Goal: Task Accomplishment & Management: Manage account settings

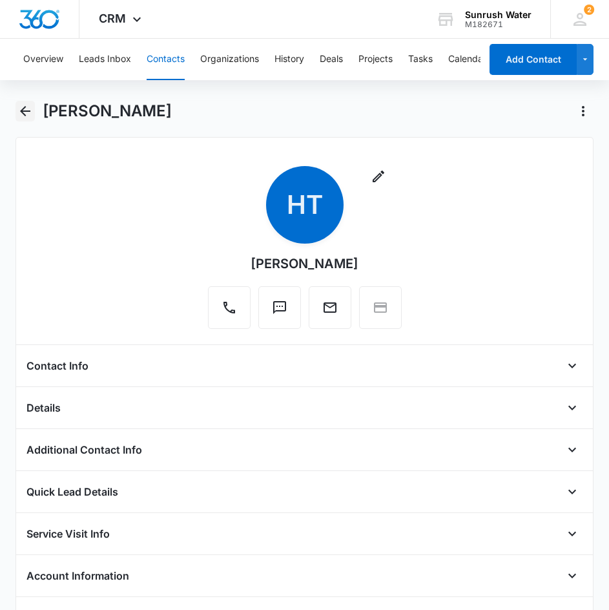
click at [30, 116] on icon "Back" at bounding box center [25, 111] width 16 height 16
click at [21, 116] on icon "Back" at bounding box center [25, 111] width 16 height 16
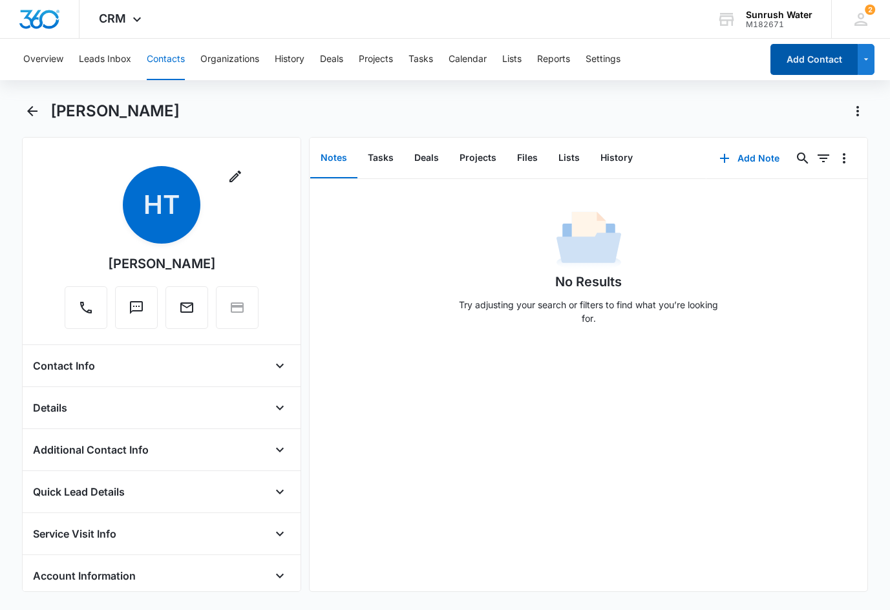
click at [783, 68] on button "Add Contact" at bounding box center [813, 59] width 87 height 31
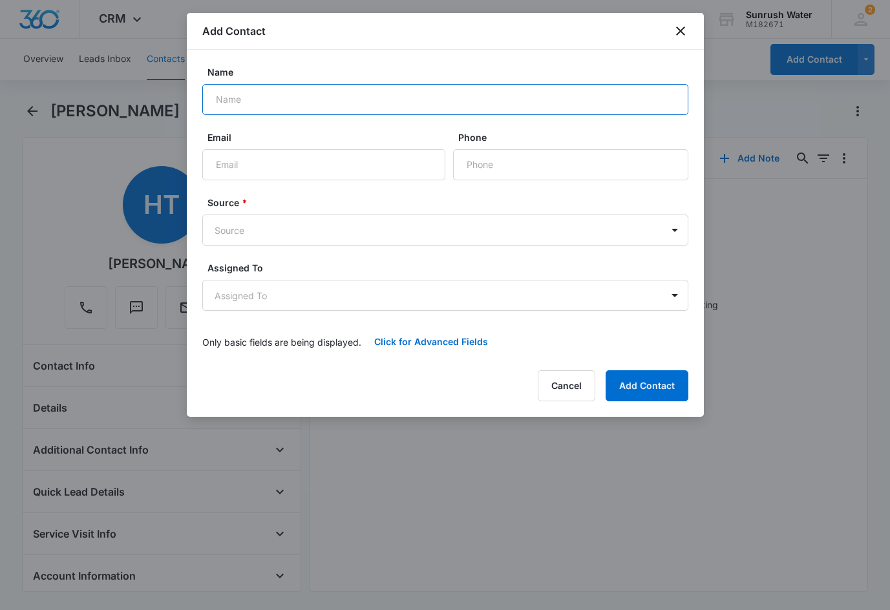
click at [387, 114] on input "Name" at bounding box center [445, 99] width 486 height 31
type input "OFG Telecom USA LLC"
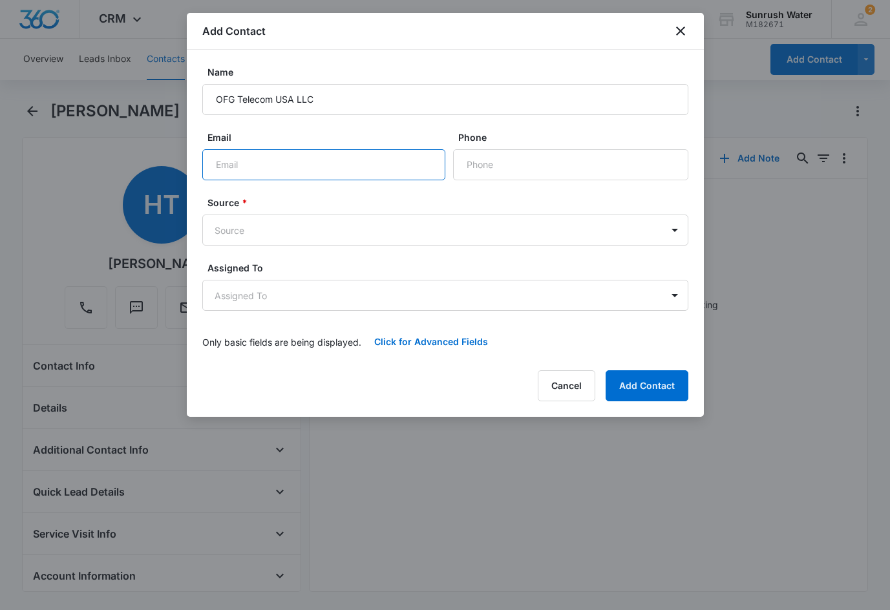
paste input "[EMAIL_ADDRESS][DOMAIN_NAME]"
type input "[EMAIL_ADDRESS][DOMAIN_NAME]"
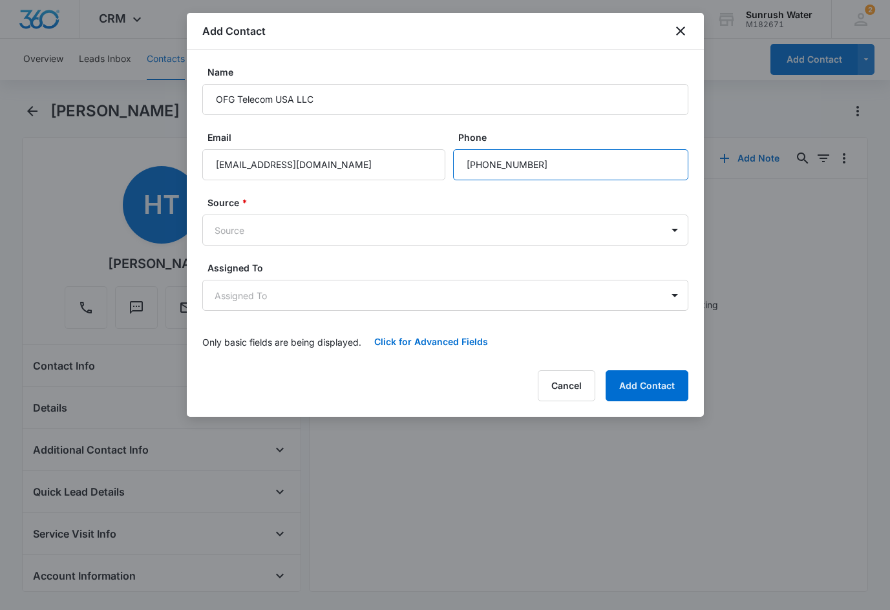
type input "[PHONE_NUMBER]"
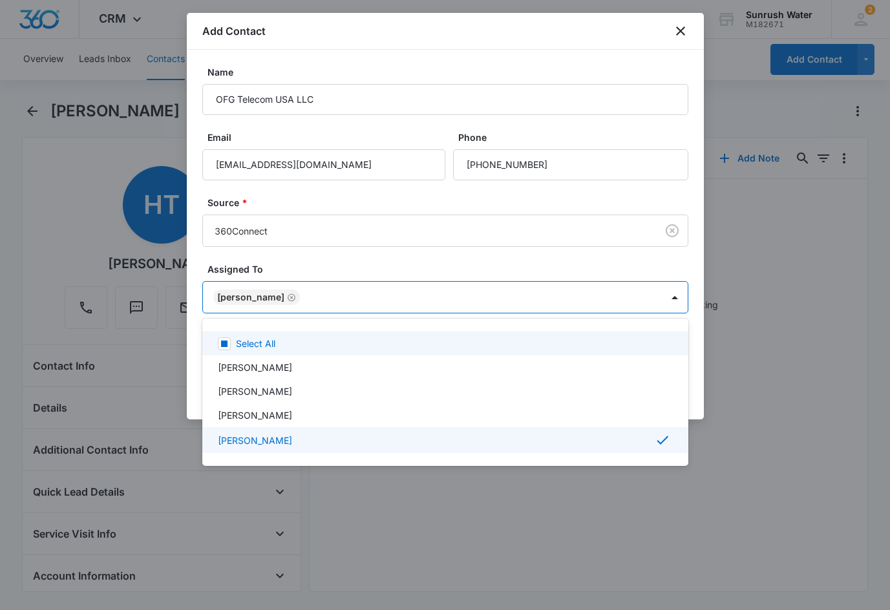
click at [481, 269] on div at bounding box center [445, 305] width 890 height 610
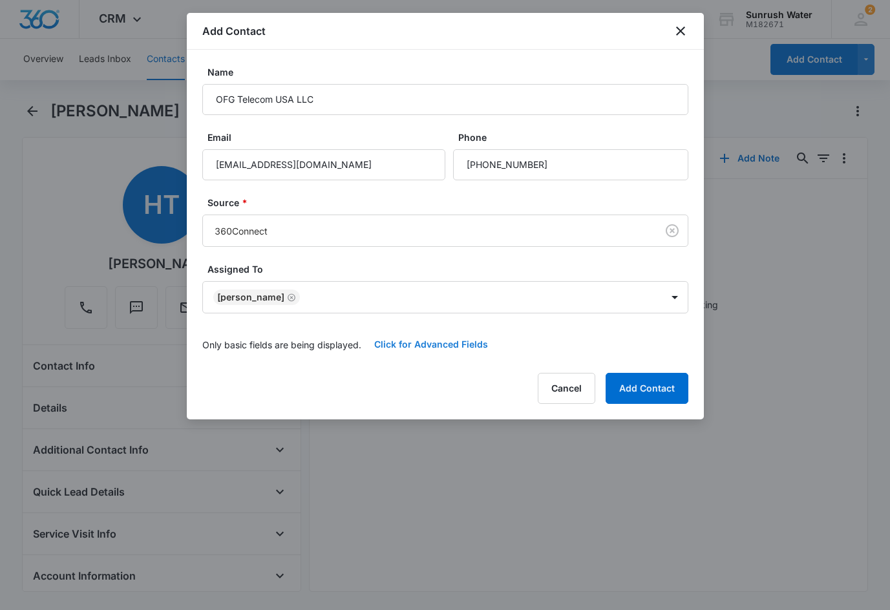
click at [427, 348] on button "Click for Advanced Fields" at bounding box center [431, 344] width 140 height 31
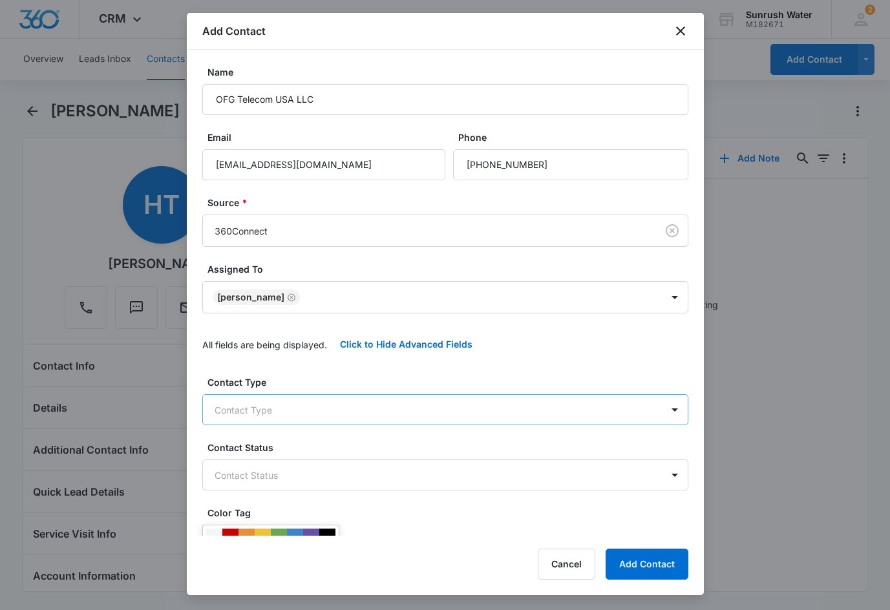
click at [280, 390] on div "Contact Type Contact Type" at bounding box center [445, 400] width 486 height 50
click at [277, 415] on body "CRM Apps Reputation Websites Forms CRM Email Social Content Ads Intelligence Fi…" at bounding box center [445, 305] width 890 height 610
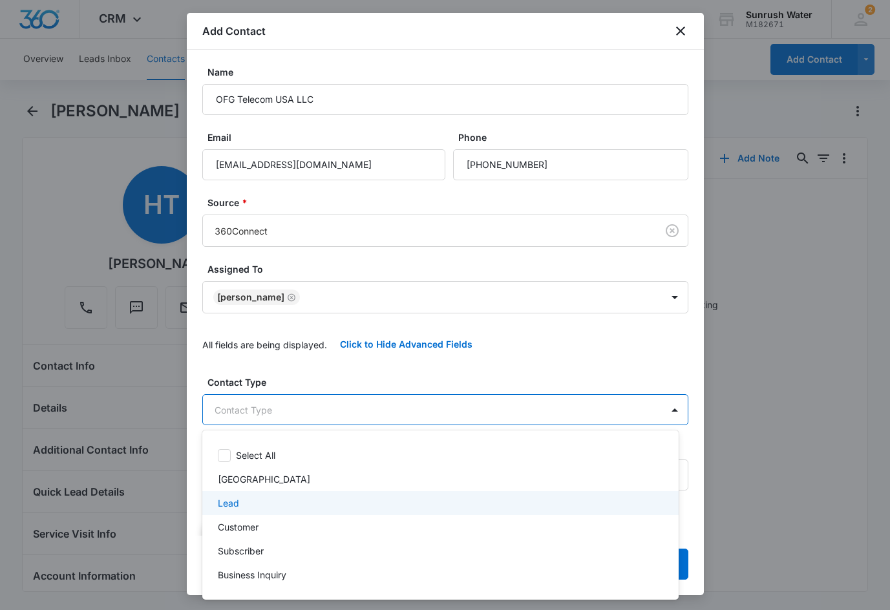
click at [294, 504] on div "Lead" at bounding box center [439, 503] width 443 height 14
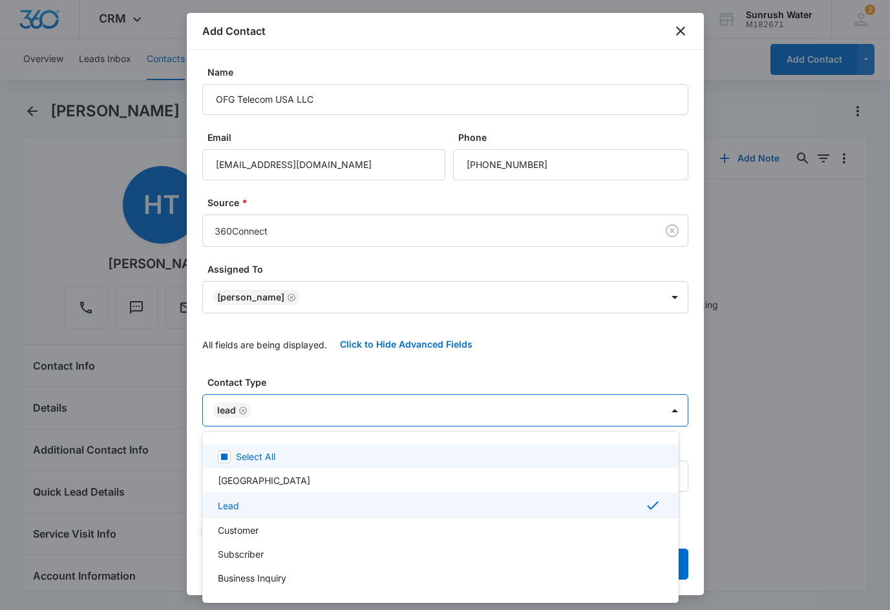
click at [343, 379] on div at bounding box center [445, 305] width 890 height 610
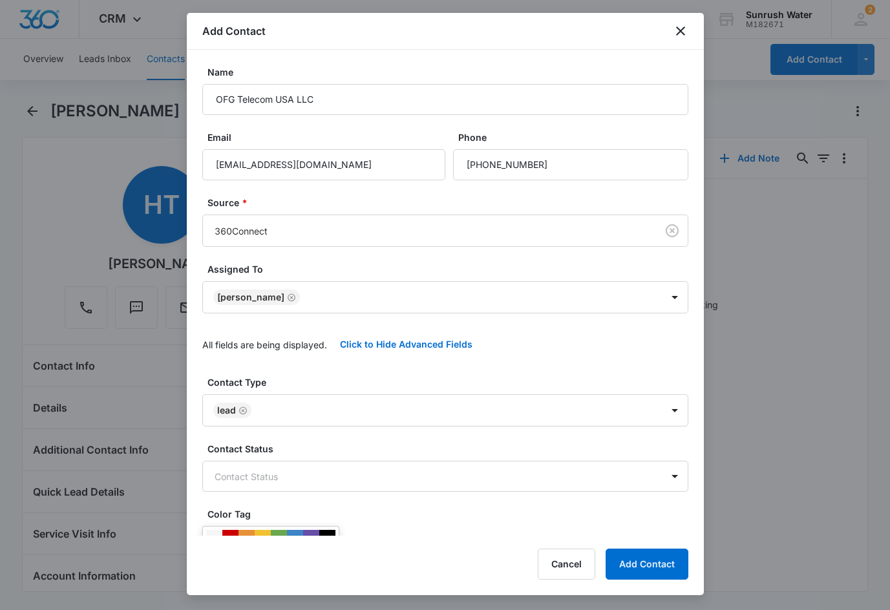
click at [352, 492] on div "Contact Type Lead Contact Status Contact Status Color Tag Current Color: Accoun…" at bounding box center [445, 575] width 486 height 401
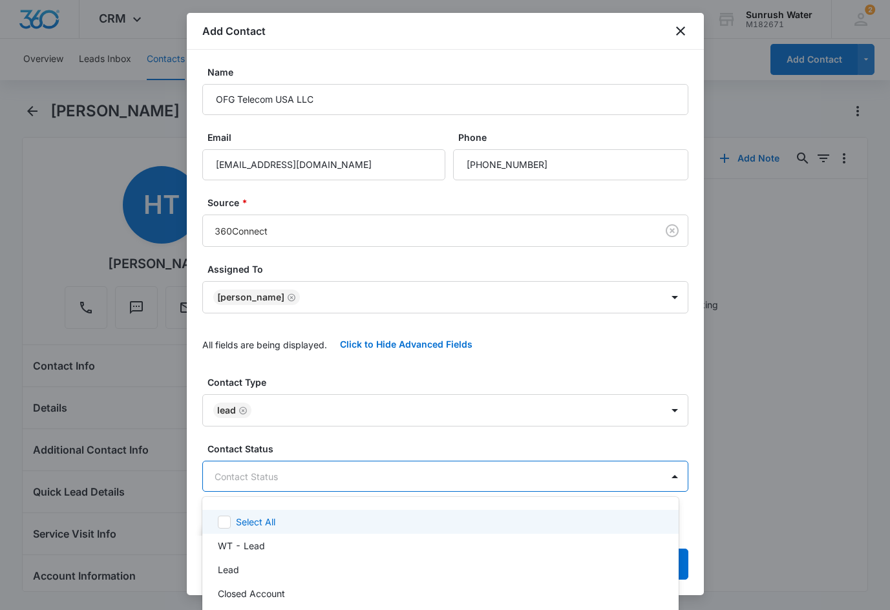
click at [358, 485] on body "CRM Apps Reputation Websites Forms CRM Email Social Content Ads Intelligence Fi…" at bounding box center [445, 305] width 890 height 610
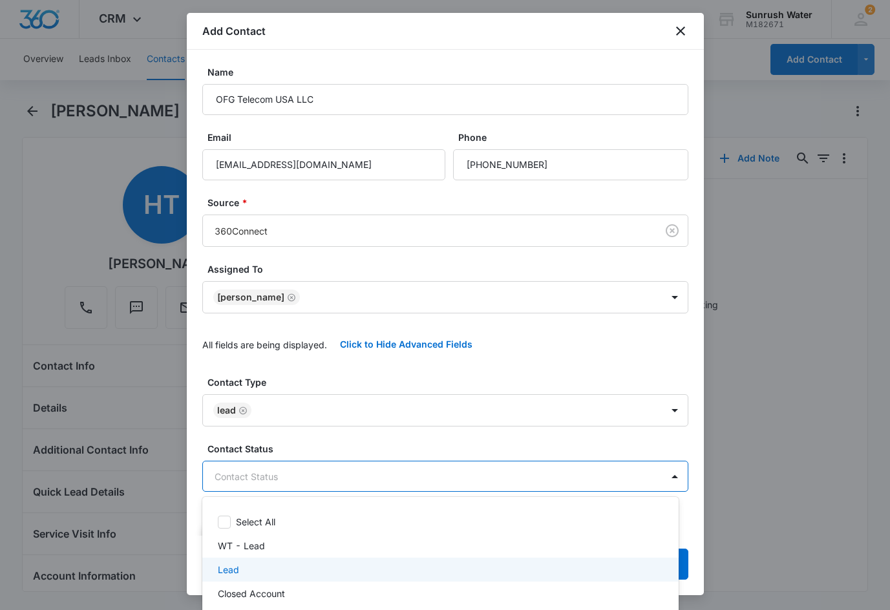
click at [340, 566] on div "Lead" at bounding box center [439, 570] width 443 height 14
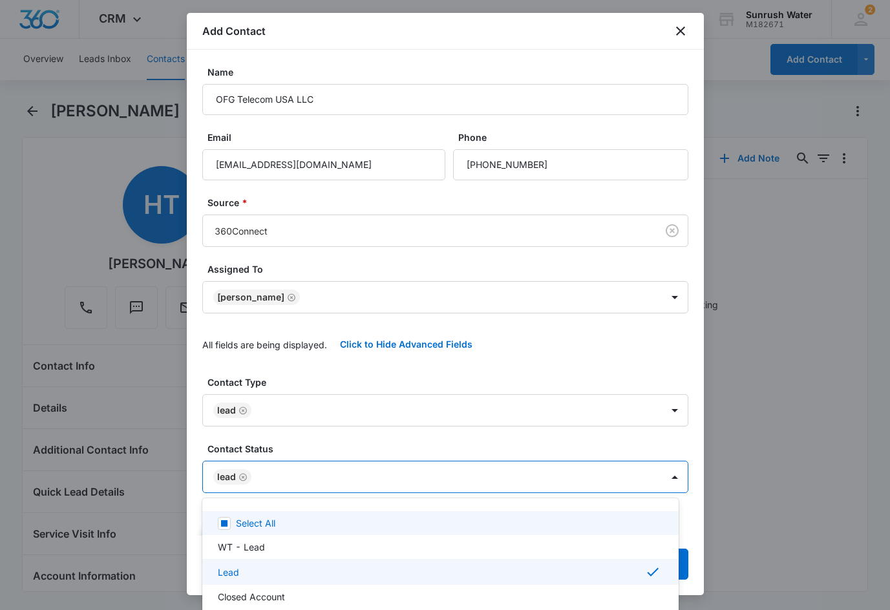
click at [396, 445] on div at bounding box center [445, 305] width 890 height 610
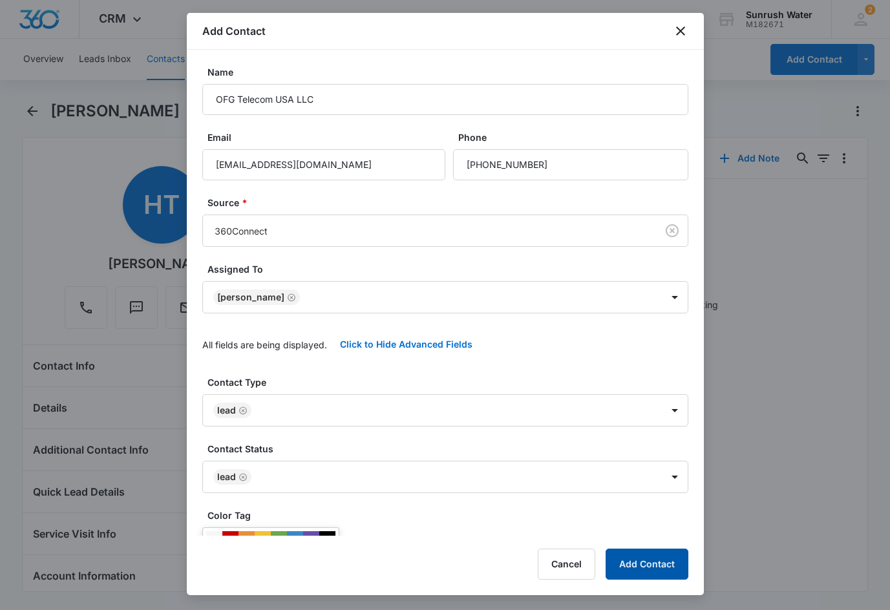
click at [638, 574] on button "Add Contact" at bounding box center [647, 564] width 83 height 31
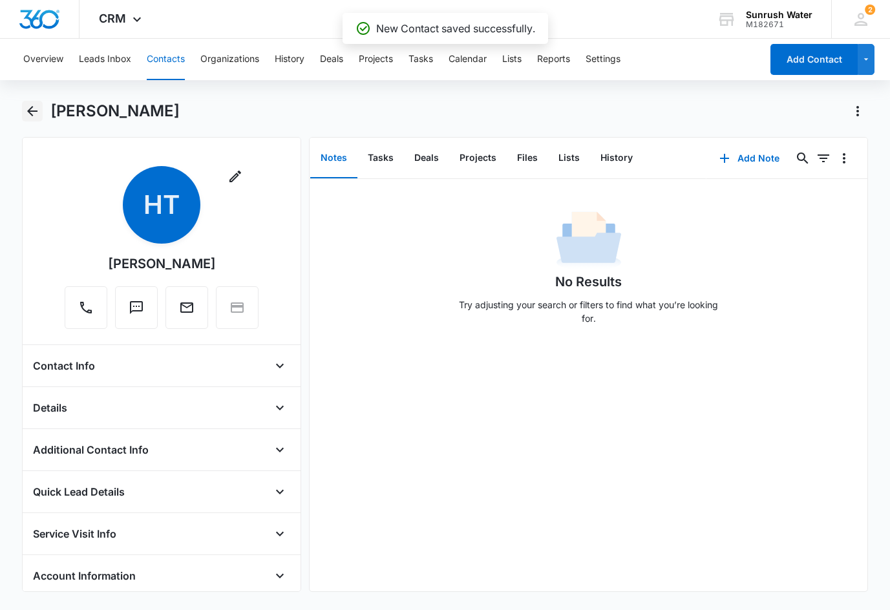
click at [29, 116] on icon "Back" at bounding box center [33, 111] width 16 height 16
click at [28, 116] on icon "Back" at bounding box center [33, 111] width 16 height 16
click at [149, 58] on button "Contacts" at bounding box center [166, 59] width 38 height 41
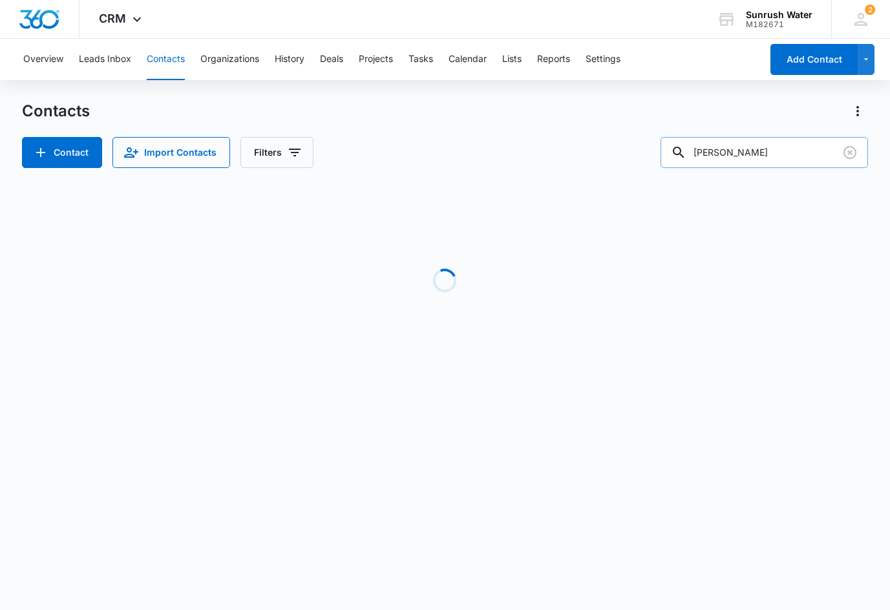
click at [680, 161] on input "[PERSON_NAME]" at bounding box center [764, 152] width 207 height 31
type input "OFG"
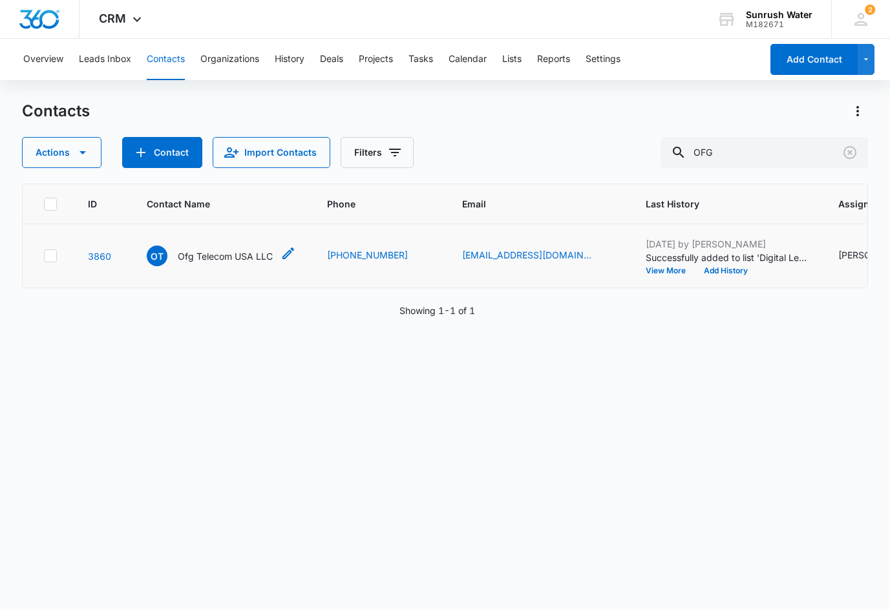
click at [260, 257] on p "Ofg Telecom USA LLC" at bounding box center [225, 256] width 95 height 14
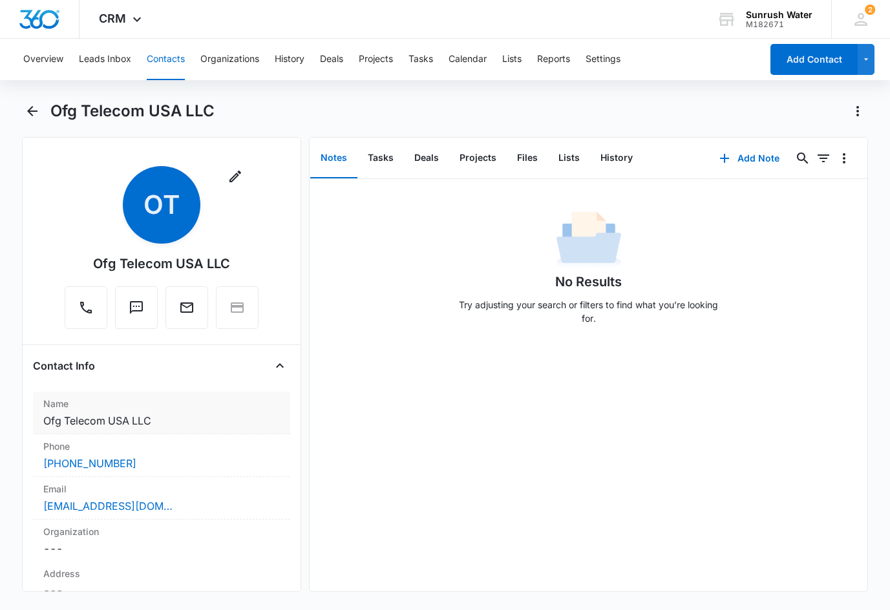
click at [185, 423] on dd "Cancel Save Changes Ofg Telecom USA LLC" at bounding box center [161, 421] width 237 height 16
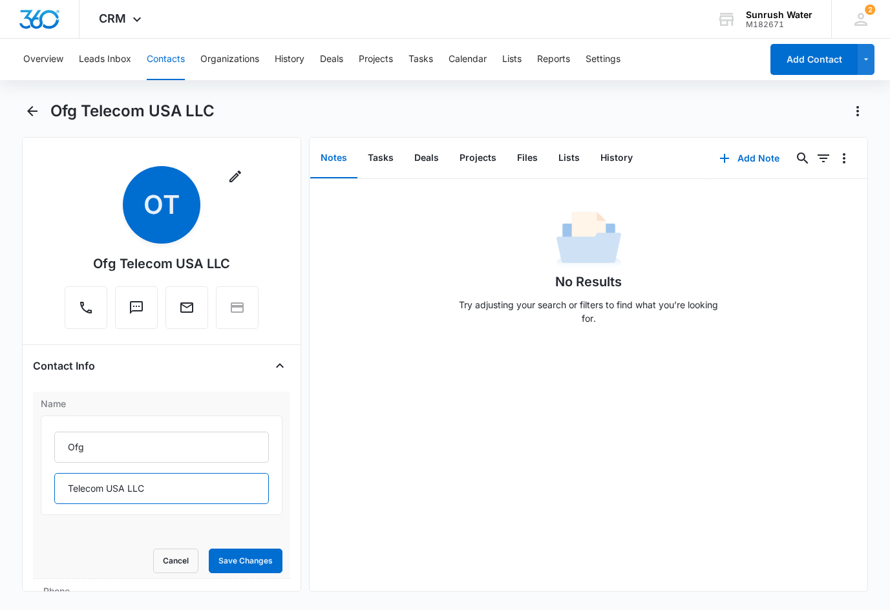
drag, startPoint x: 107, startPoint y: 487, endPoint x: 60, endPoint y: 491, distance: 46.7
click at [60, 491] on input "Telecom USA LLC" at bounding box center [161, 488] width 215 height 31
drag, startPoint x: 47, startPoint y: 443, endPoint x: 17, endPoint y: 446, distance: 29.8
click at [17, 446] on main "Ofg Telecom USA LLC Remove OT Ofg Telecom USA LLC Contact Info Name Ofg Telecom…" at bounding box center [445, 354] width 890 height 507
type input "OFG"
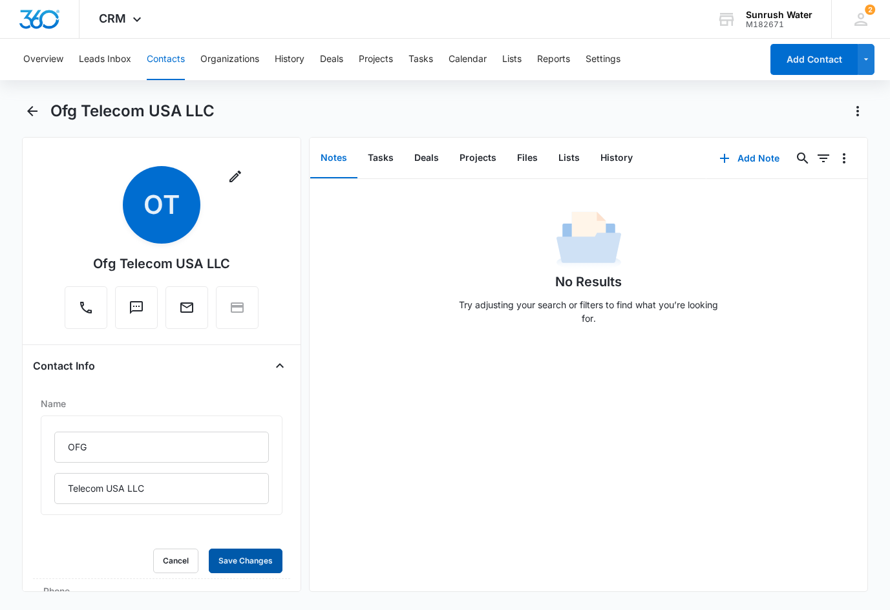
click at [209, 549] on button "Save Changes" at bounding box center [246, 561] width 74 height 25
click at [741, 153] on button "Add Note" at bounding box center [749, 158] width 86 height 31
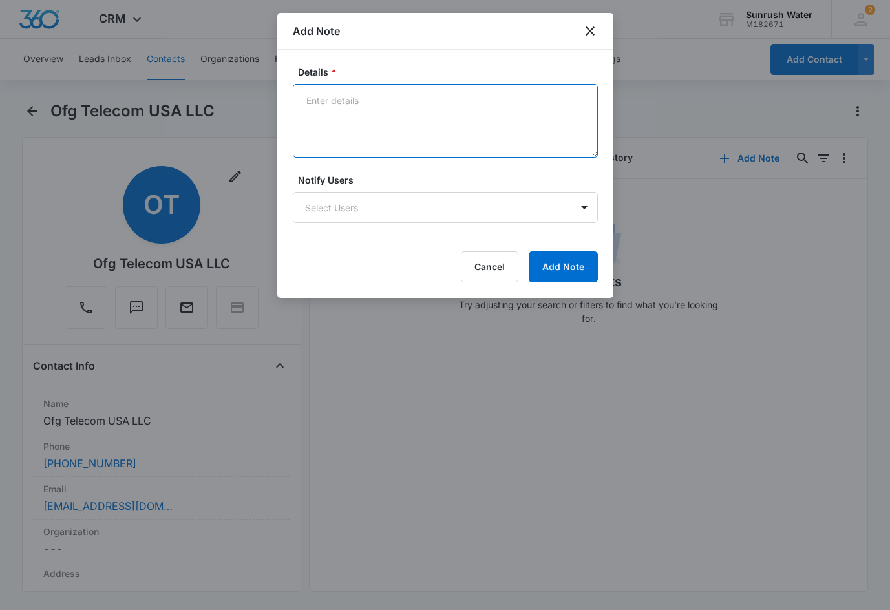
click at [421, 137] on textarea "Details *" at bounding box center [445, 121] width 305 height 74
type textarea "LM, EM"
click at [582, 277] on button "Add Note" at bounding box center [563, 266] width 69 height 31
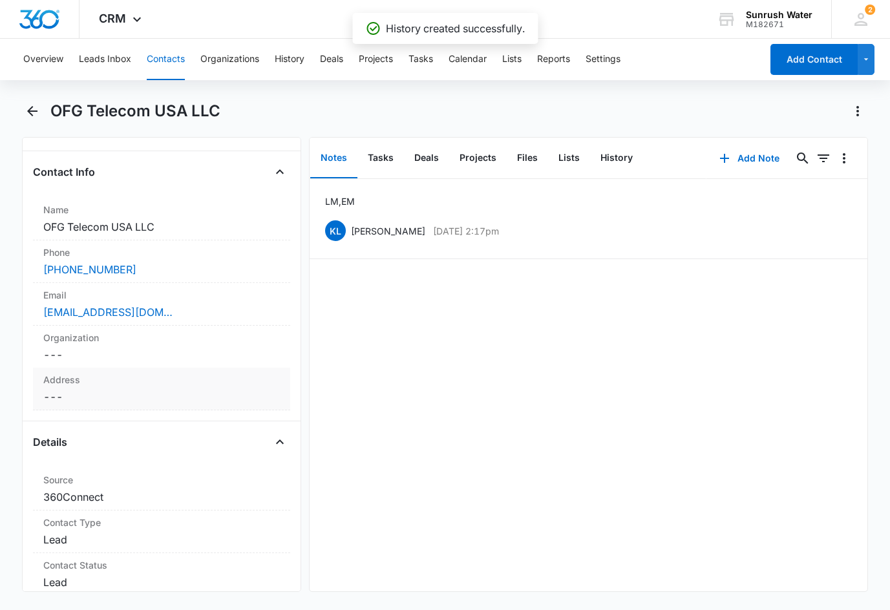
click at [106, 392] on dd "Cancel Save Changes ---" at bounding box center [161, 397] width 237 height 16
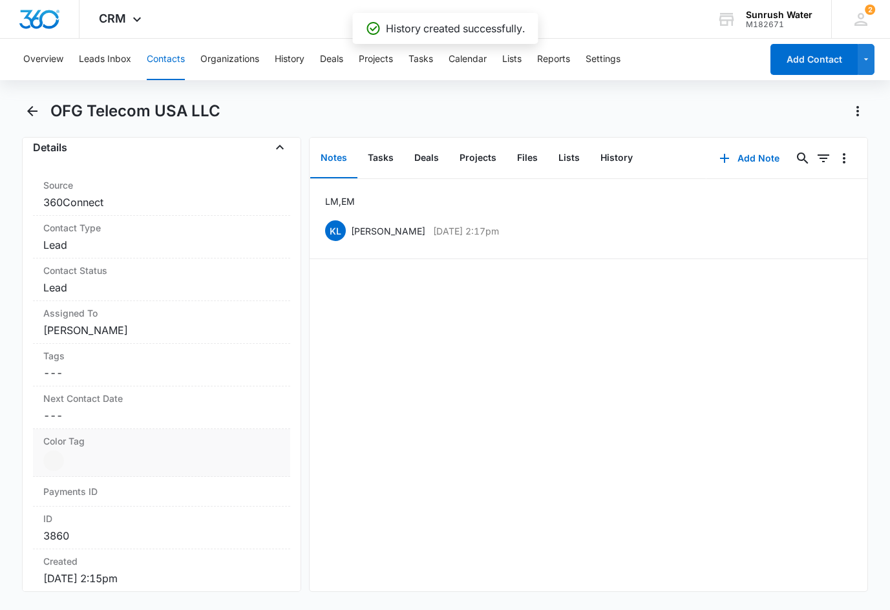
scroll to position [323, 0]
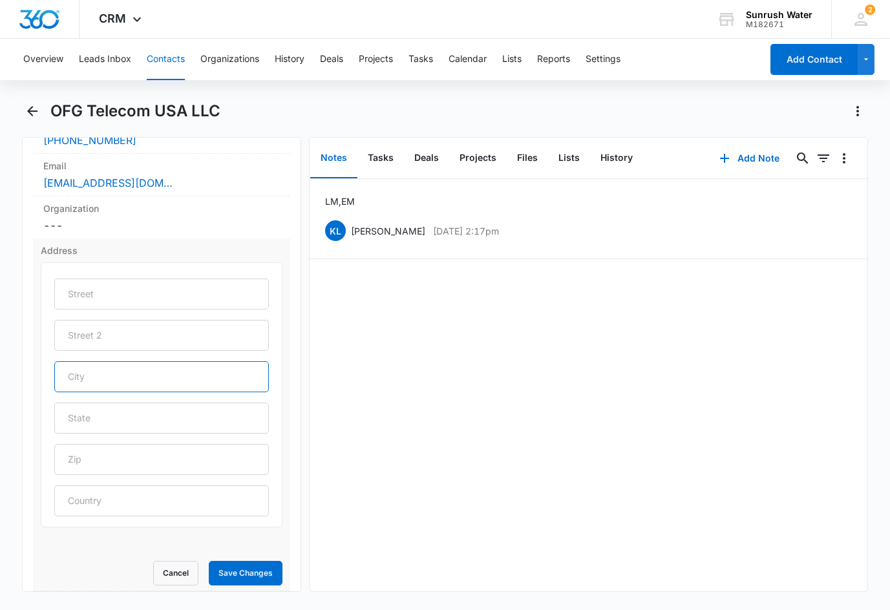
click at [110, 381] on input "text" at bounding box center [161, 376] width 215 height 31
type input "Columbus"
type input "OH"
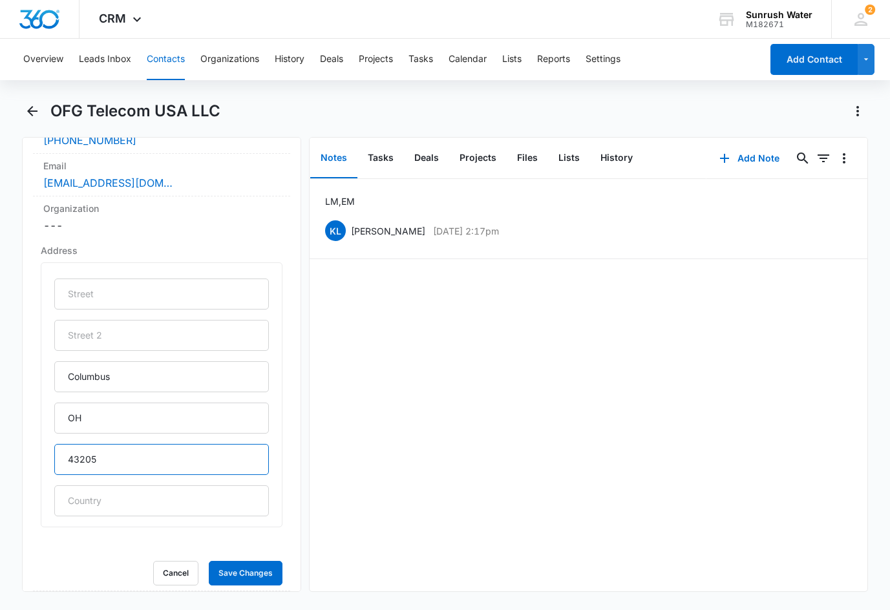
type input "43205"
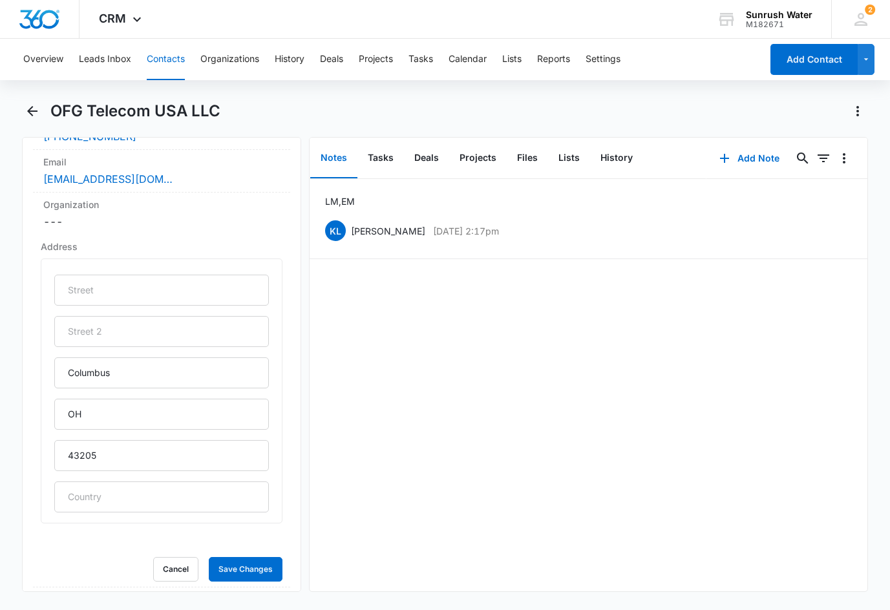
scroll to position [587, 0]
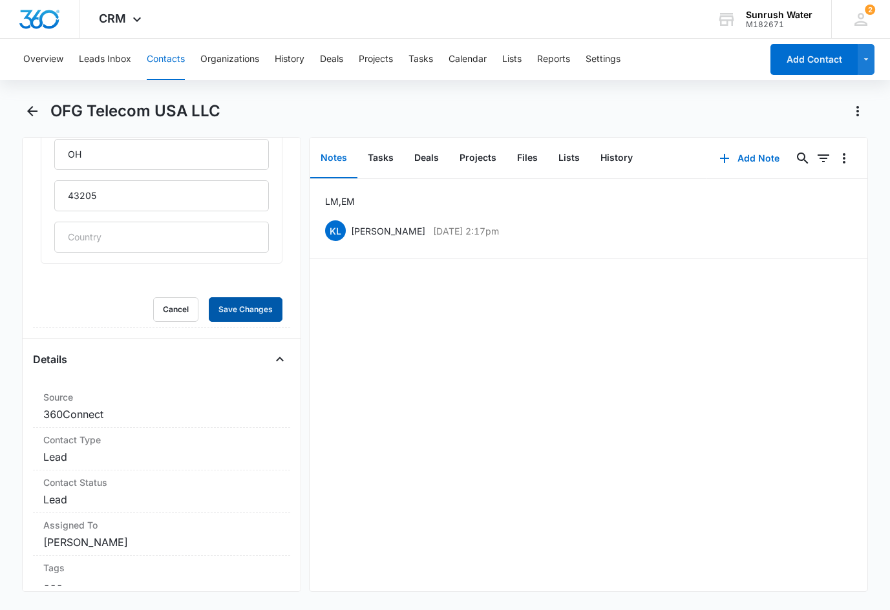
click at [209, 297] on button "Save Changes" at bounding box center [246, 309] width 74 height 25
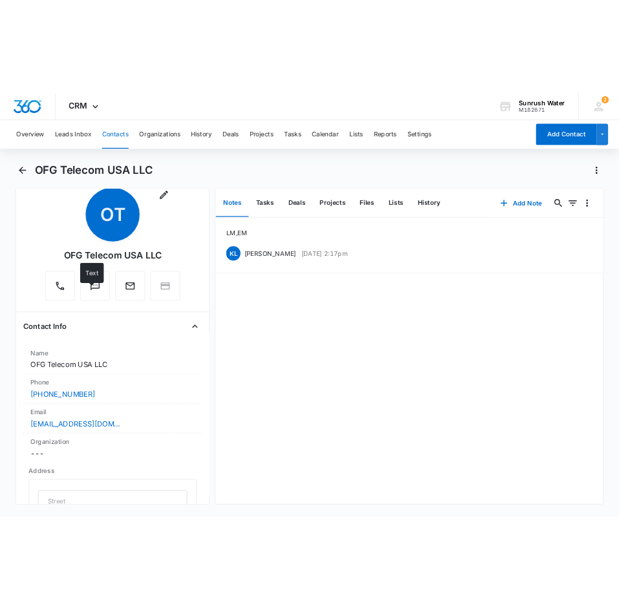
scroll to position [0, 0]
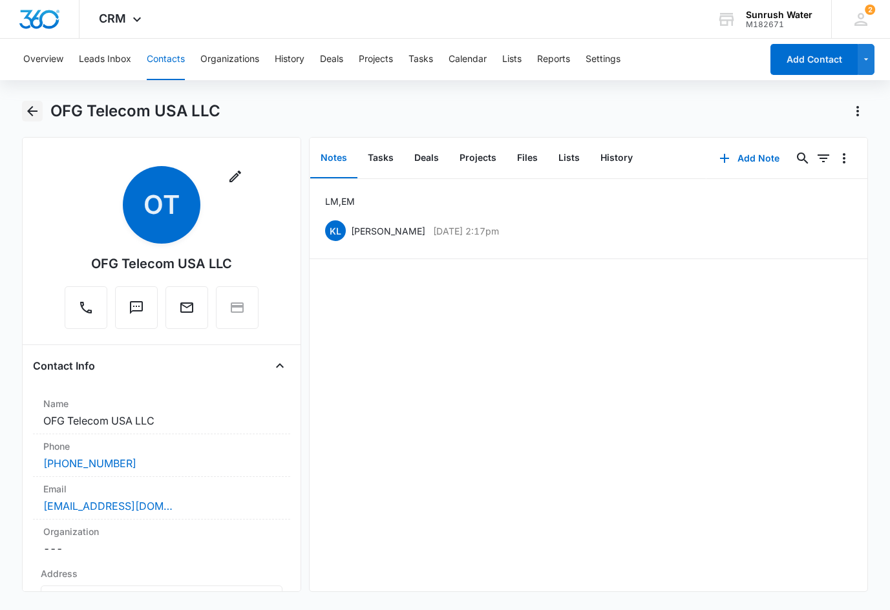
click at [37, 114] on icon "Back" at bounding box center [33, 111] width 16 height 16
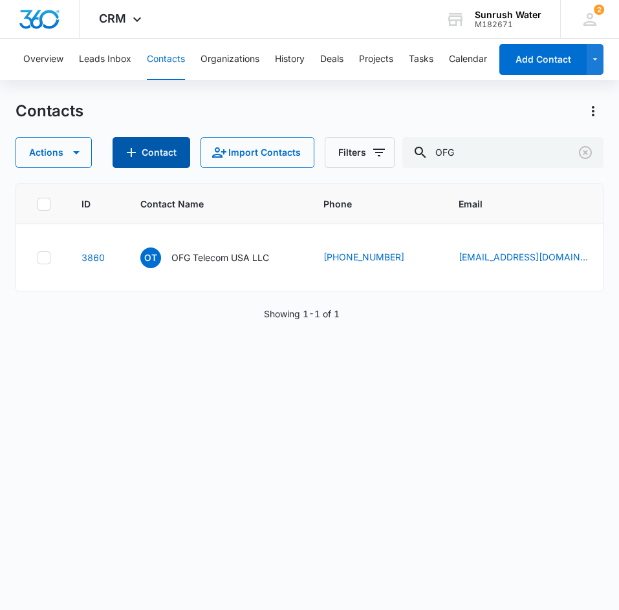
click at [179, 151] on button "Contact" at bounding box center [151, 152] width 78 height 31
